Goal: Task Accomplishment & Management: Use online tool/utility

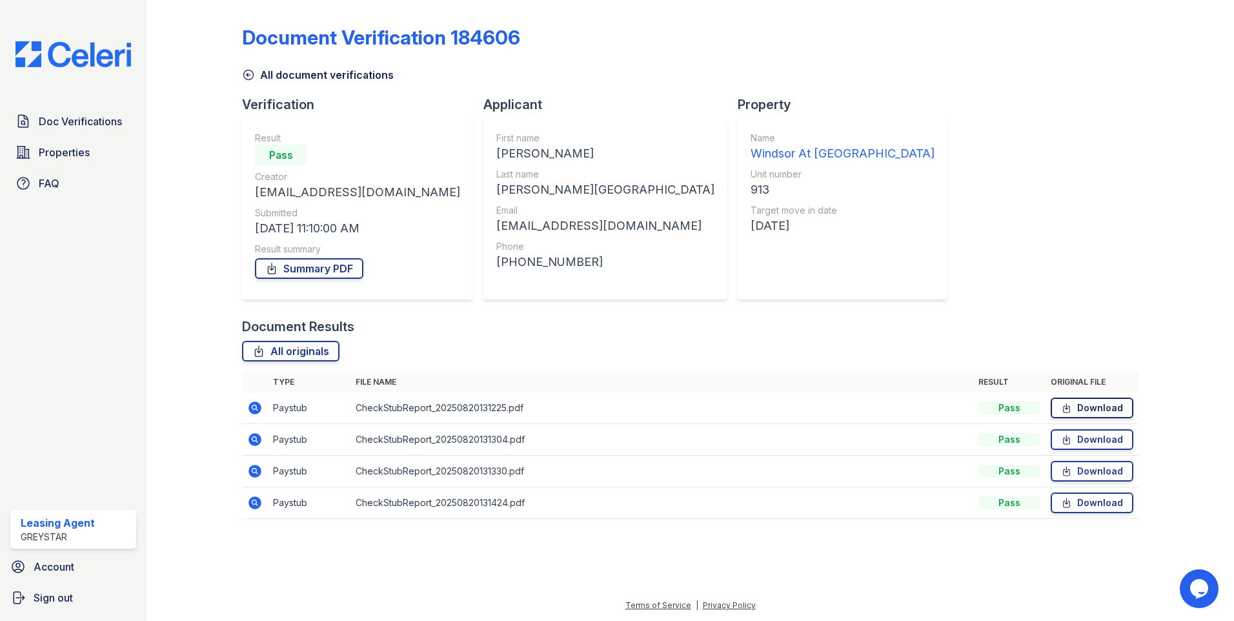
click at [1071, 409] on icon at bounding box center [1066, 407] width 11 height 13
click at [1062, 436] on icon at bounding box center [1066, 439] width 11 height 13
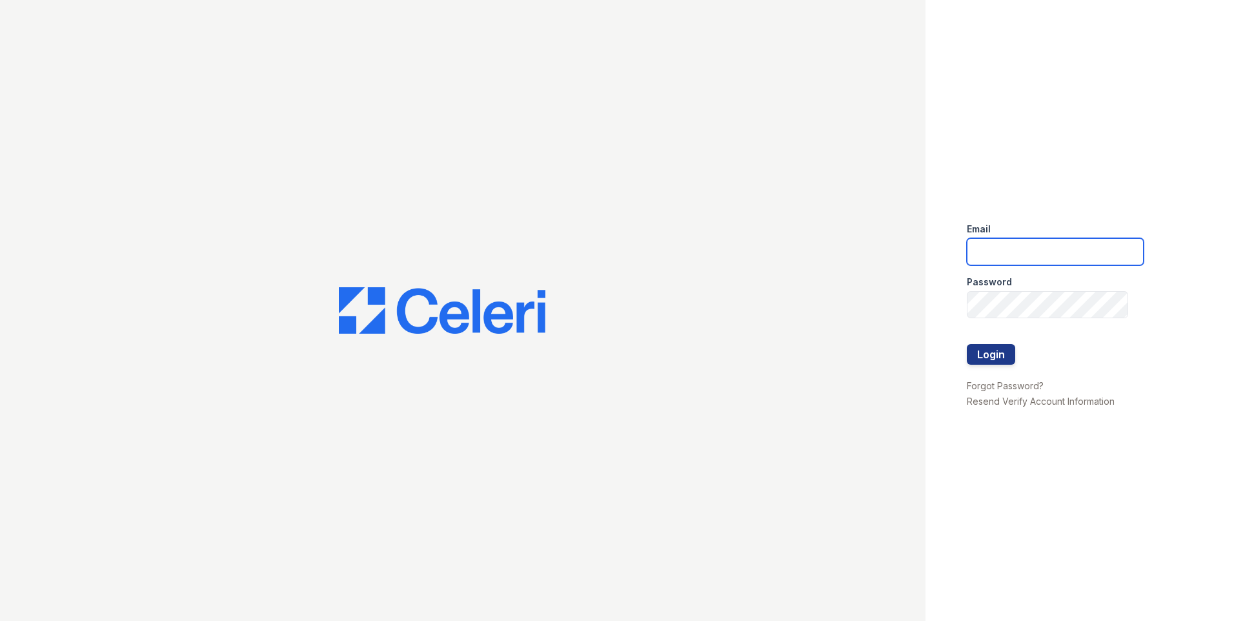
click at [1019, 247] on input "email" at bounding box center [1055, 251] width 177 height 27
type input "windsor@greystar.com"
click at [1045, 332] on div at bounding box center [1055, 331] width 177 height 26
click at [1000, 350] on button "Login" at bounding box center [991, 354] width 48 height 21
